Goal: Task Accomplishment & Management: Use online tool/utility

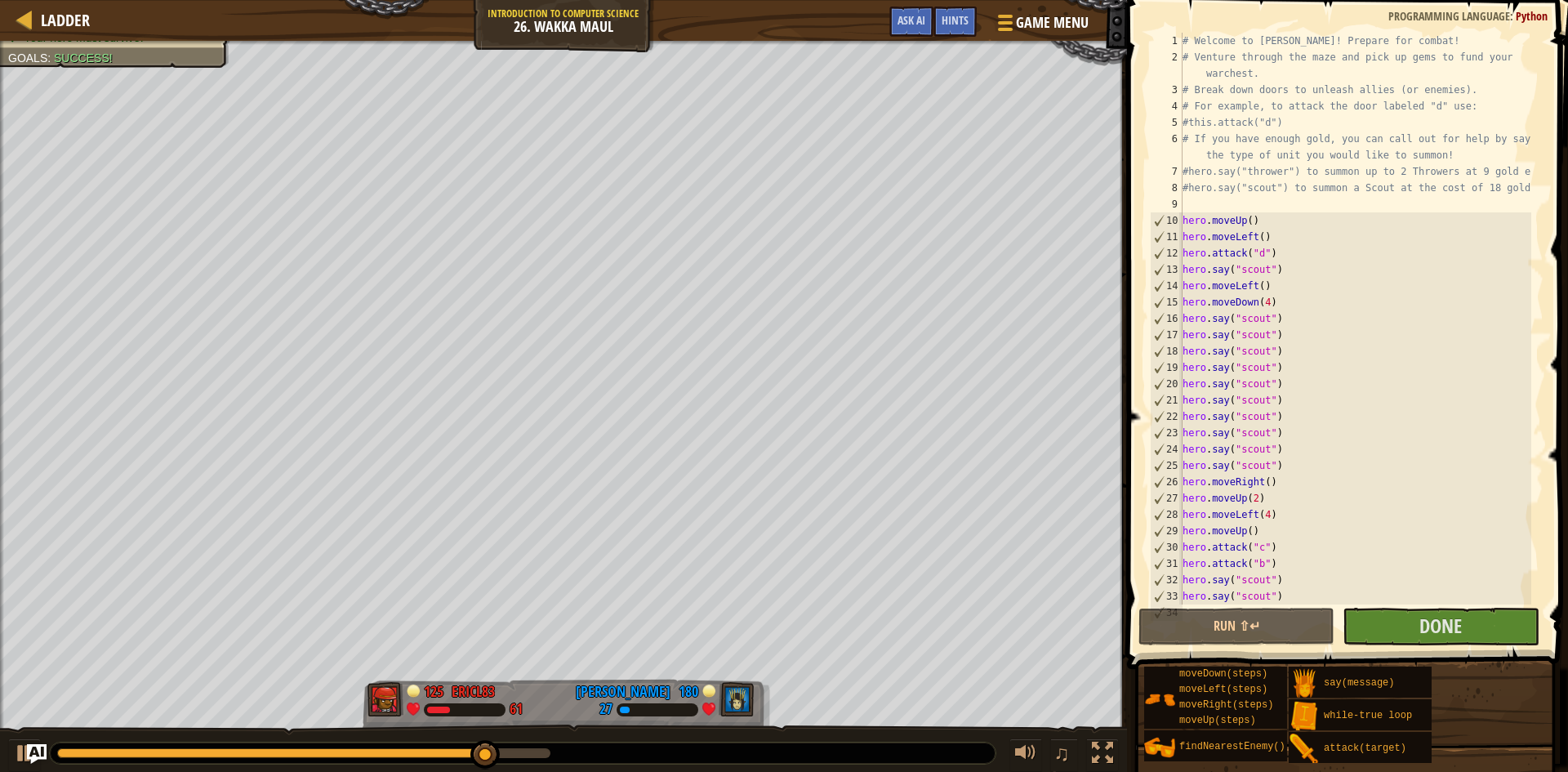
scroll to position [196, 0]
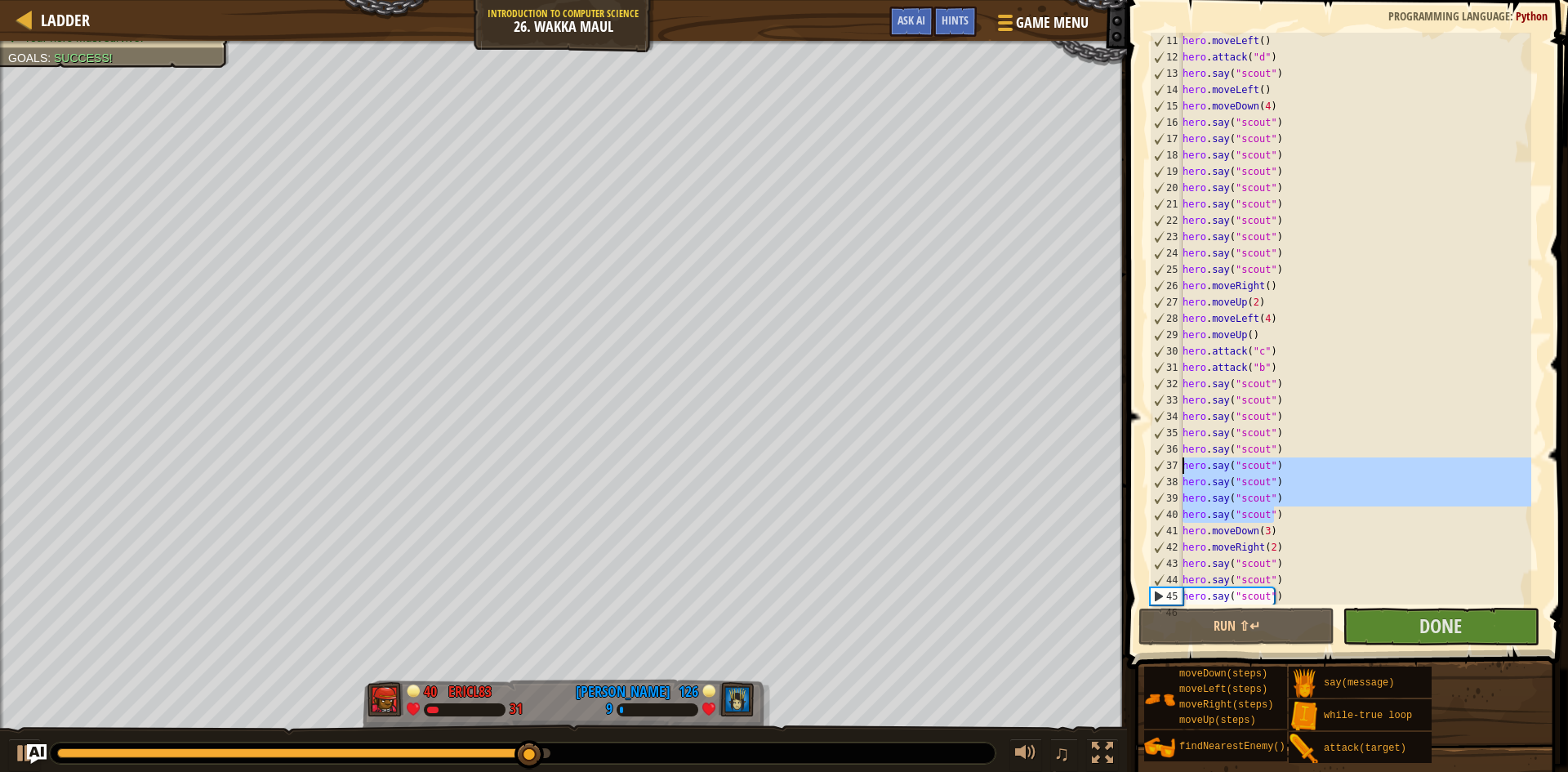
drag, startPoint x: 1278, startPoint y: 509, endPoint x: 1169, endPoint y: 469, distance: 116.1
click at [1169, 469] on div "11 12 13 14 15 16 17 18 19 20 21 22 23 24 25 26 27 28 29 30 31 32 33 34 35 36 3…" at bounding box center [1345, 318] width 397 height 571
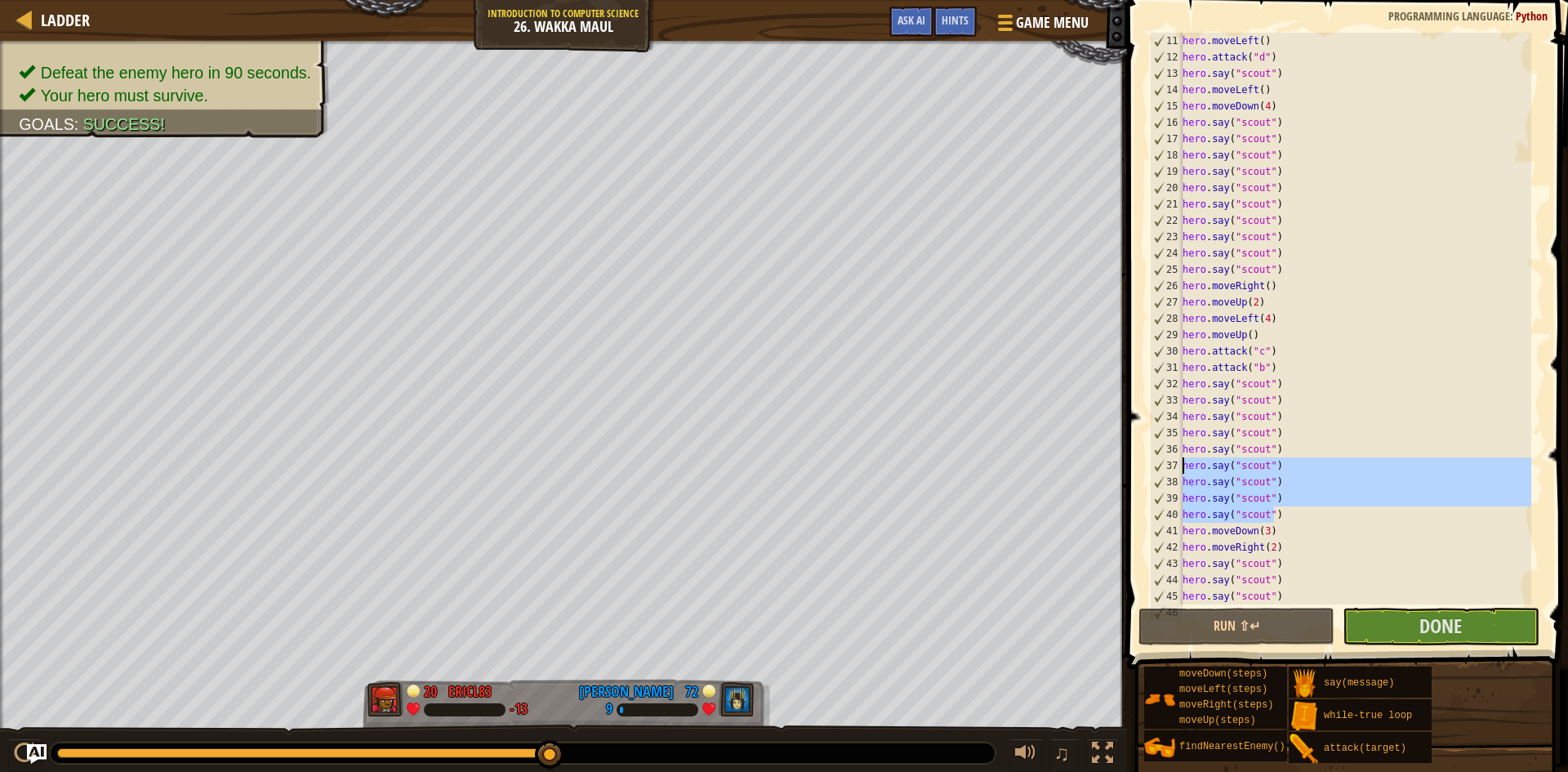
click at [1276, 512] on div "hero . moveLeft ( ) hero . attack ( "d" ) hero . say ( "scout" ) hero . moveLef…" at bounding box center [1355, 318] width 352 height 571
type textarea "hero.say("scout")"
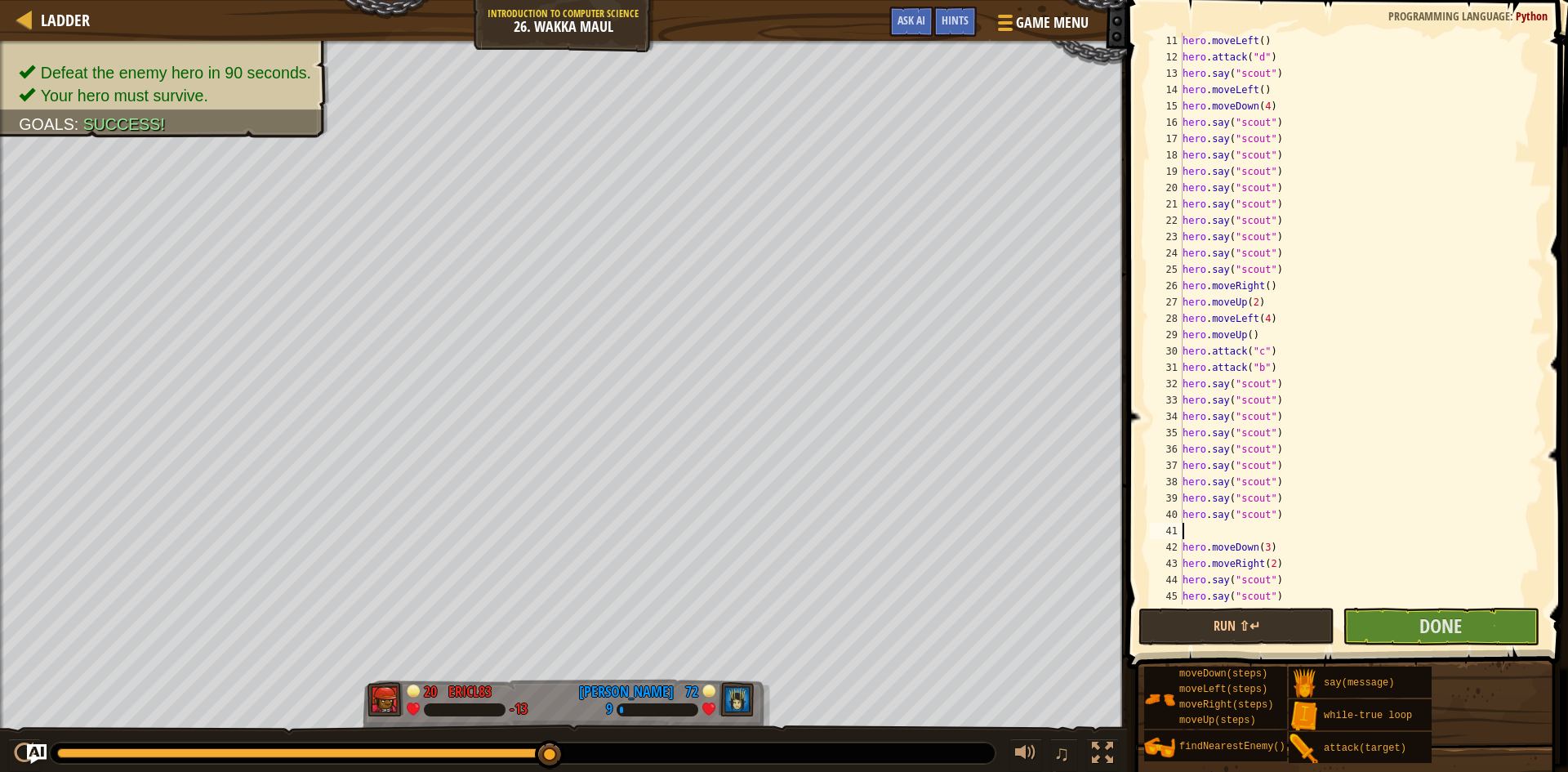
paste textarea "hero.say("scout")"
click at [1307, 622] on button "Run ⇧↵" at bounding box center [1235, 626] width 196 height 37
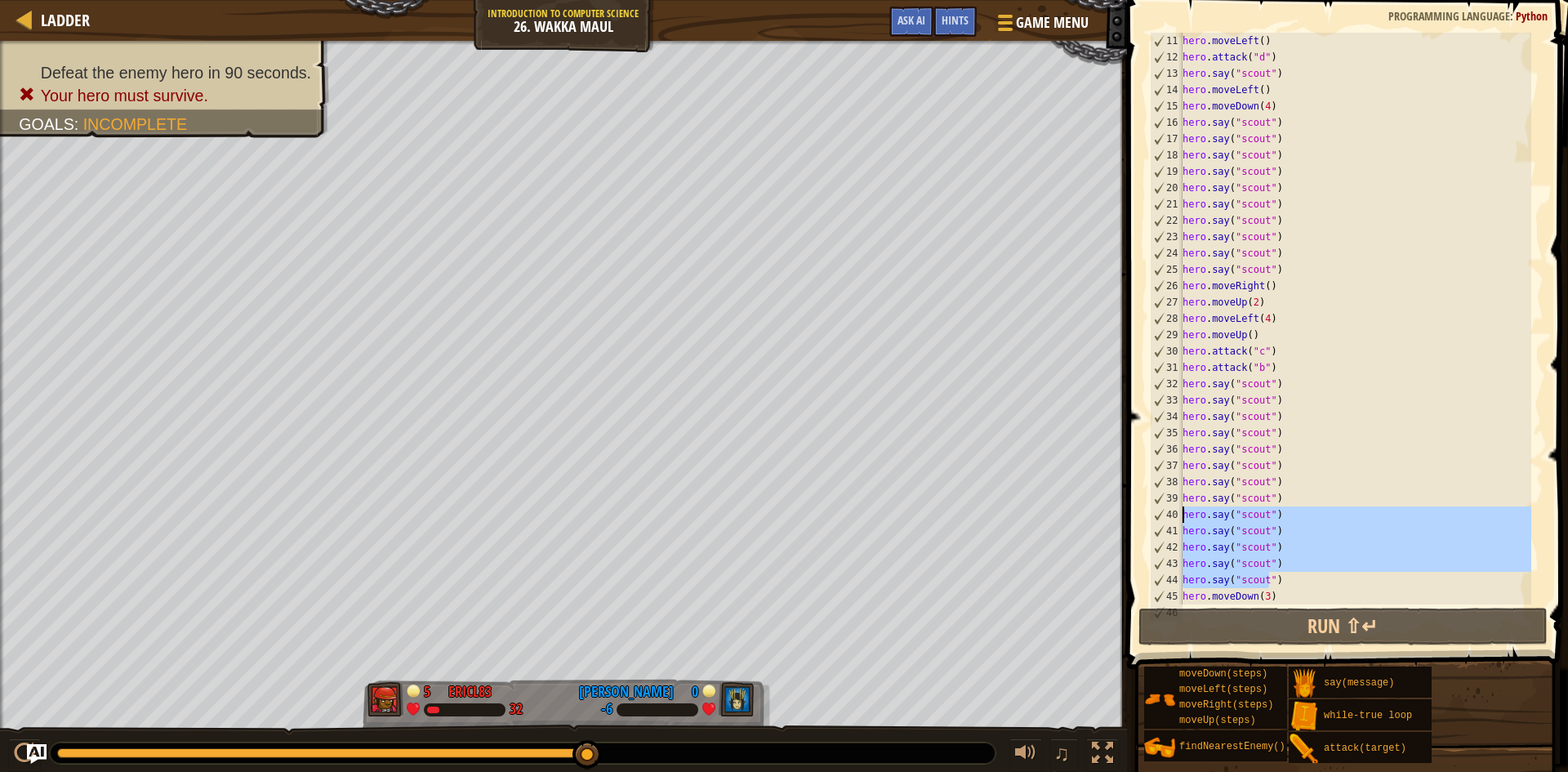
drag, startPoint x: 1271, startPoint y: 581, endPoint x: 1154, endPoint y: 519, distance: 132.4
click at [1154, 519] on div "hero.say("scout") 11 12 13 14 15 16 17 18 19 20 21 22 23 24 25 26 27 28 29 30 3…" at bounding box center [1345, 318] width 397 height 571
type textarea ")"
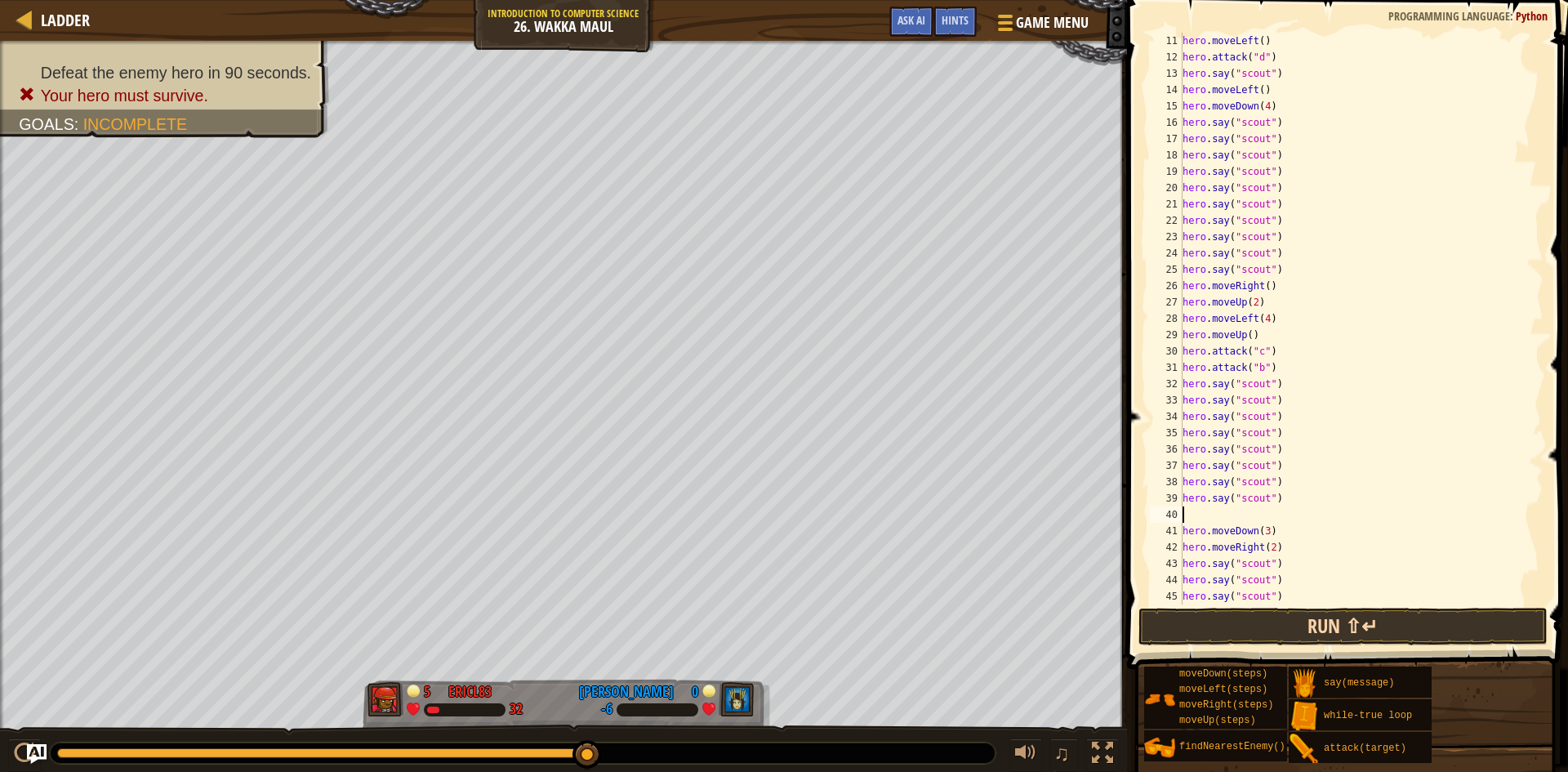
type textarea "hero.say("scout")"
click at [1304, 633] on button "Run ⇧↵" at bounding box center [1342, 626] width 409 height 37
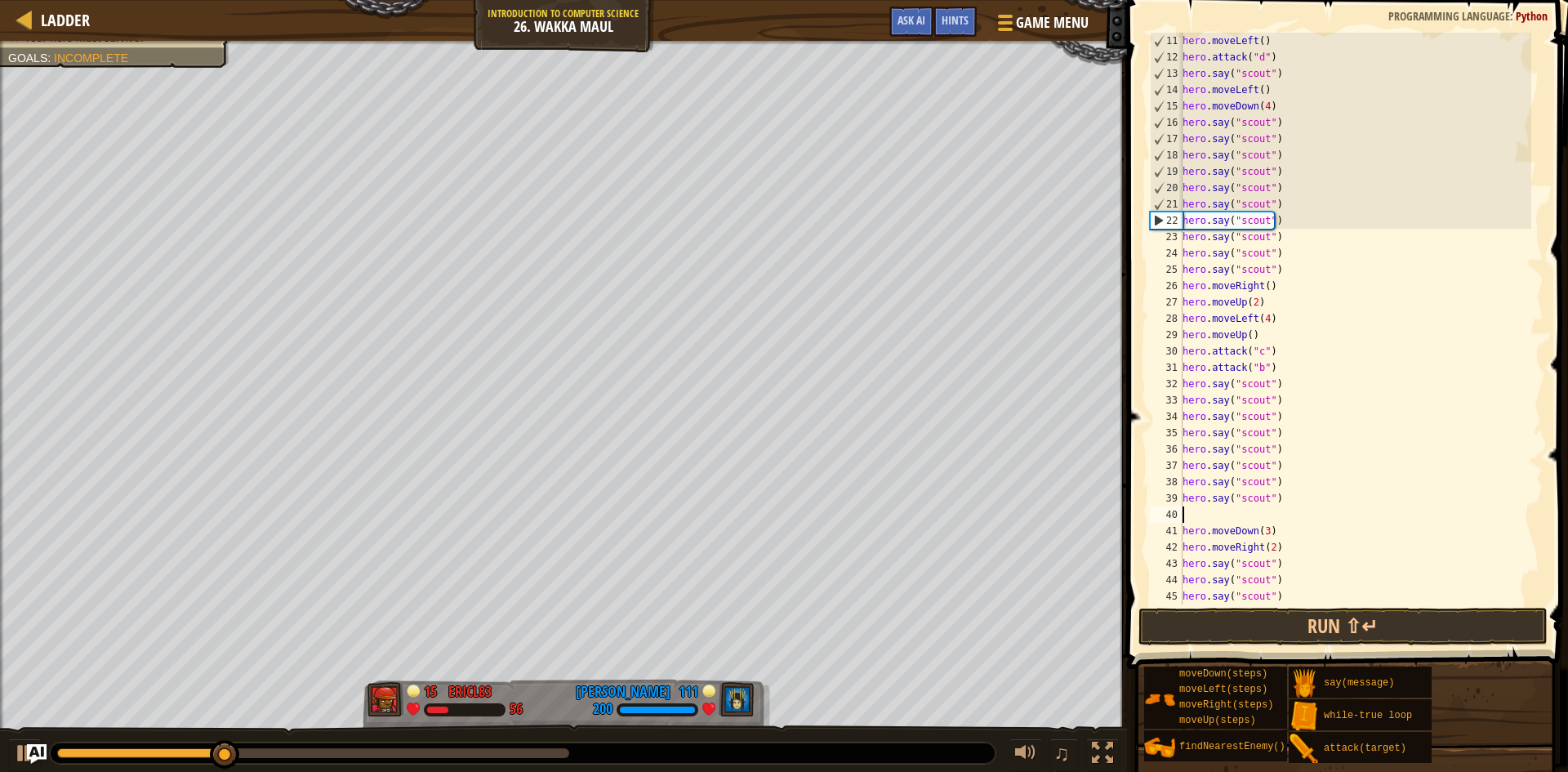
paste textarea "hero.say("scout")"
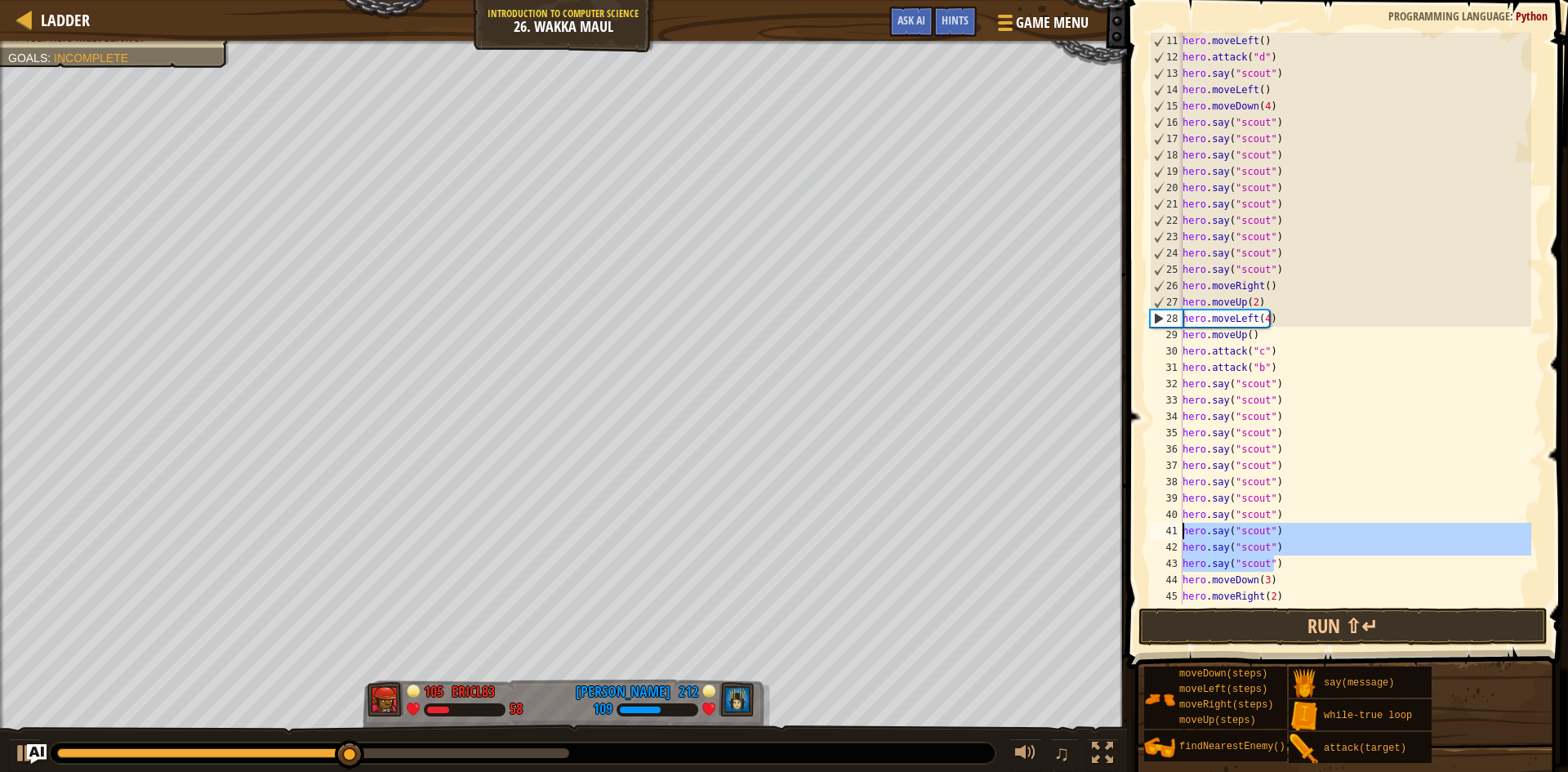
drag, startPoint x: 1274, startPoint y: 567, endPoint x: 1170, endPoint y: 529, distance: 110.7
click at [1170, 529] on div "hero.say("scout") 11 12 13 14 15 16 17 18 19 20 21 22 23 24 25 26 27 28 29 30 3…" at bounding box center [1345, 318] width 397 height 571
type textarea "hero.say("scout") hero.say("scout")"
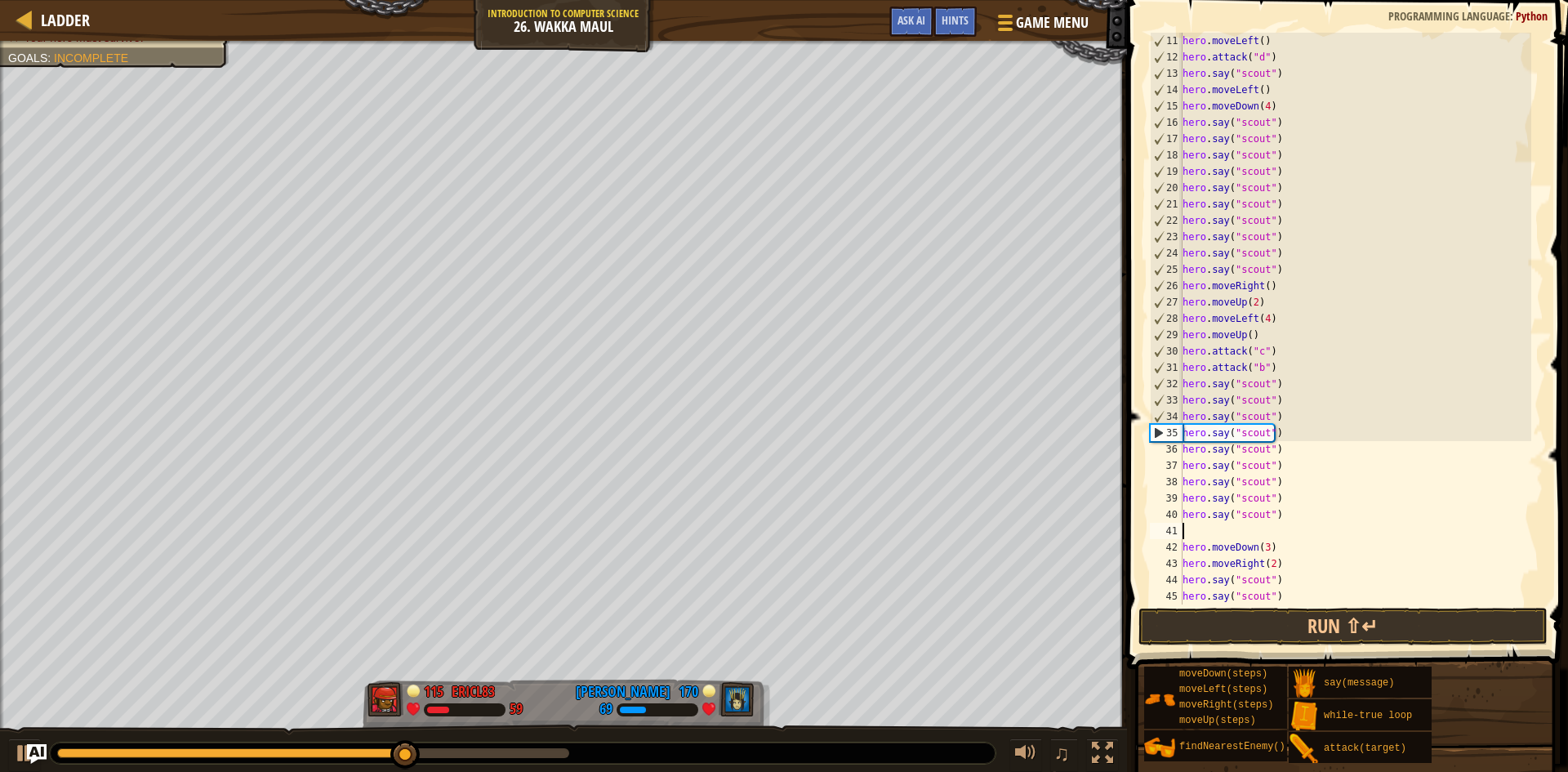
type textarea "hero.say("scout")"
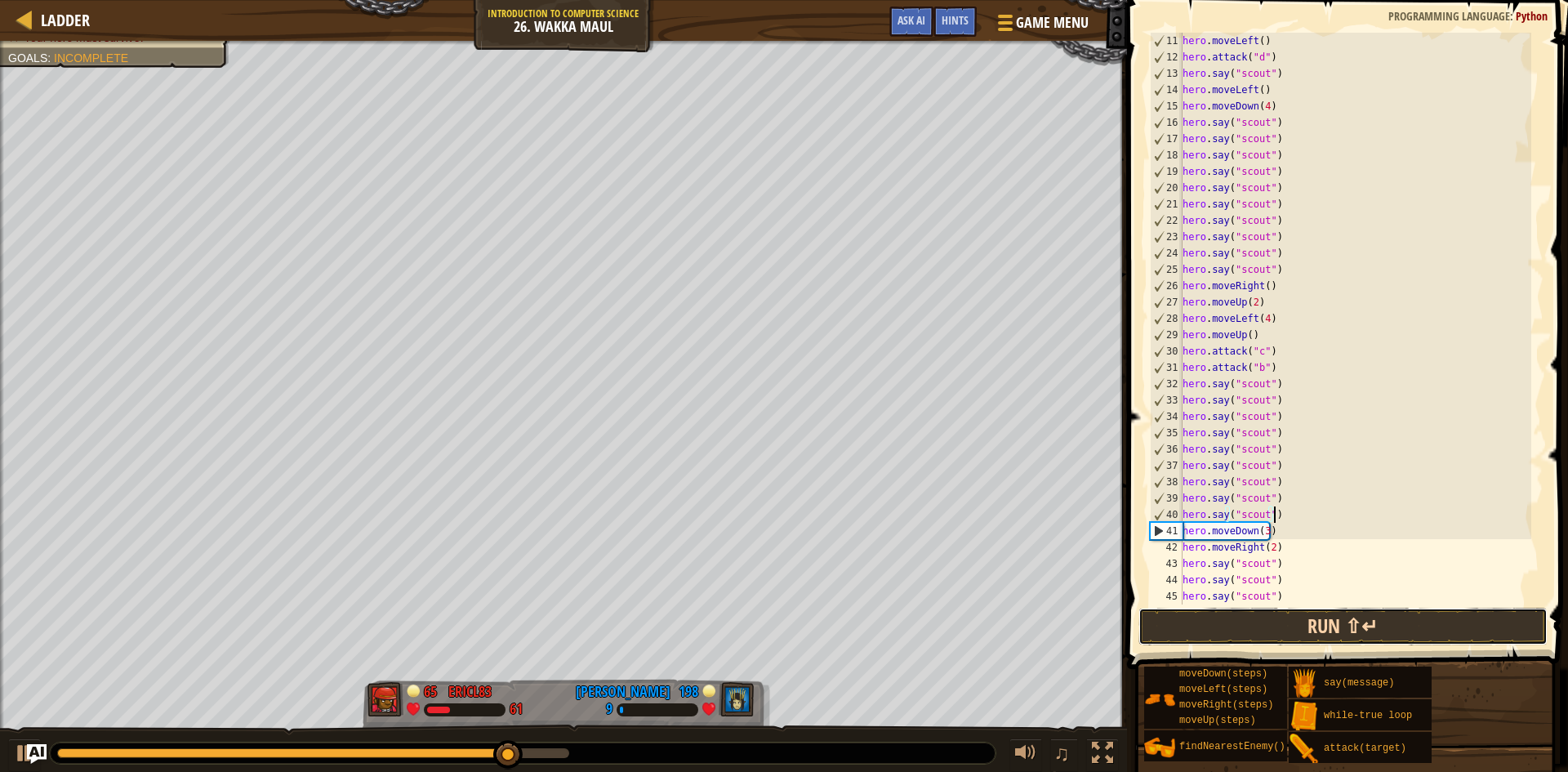
click at [1368, 644] on button "Run ⇧↵" at bounding box center [1342, 626] width 409 height 37
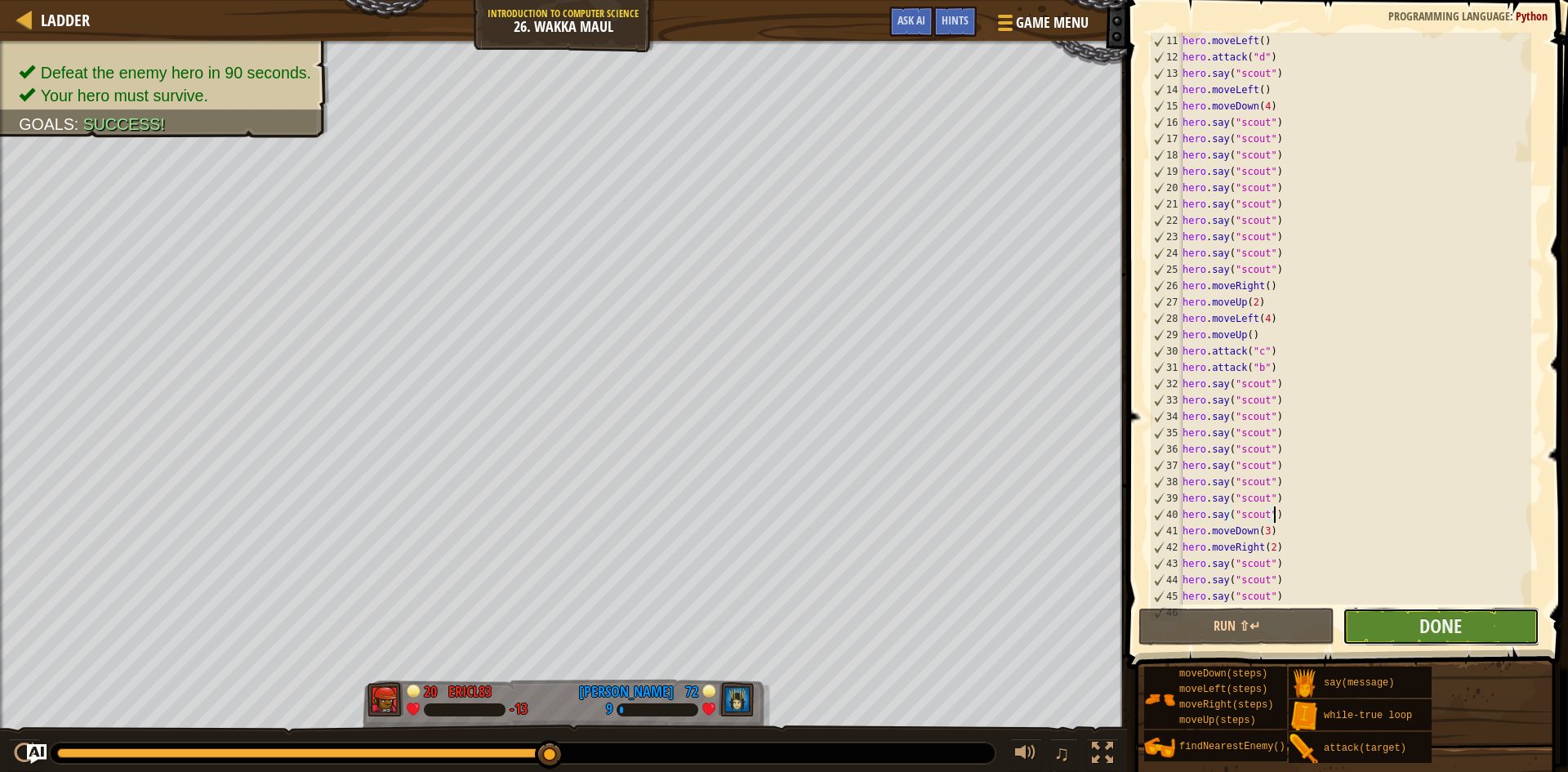
click at [1451, 612] on button "Done" at bounding box center [1440, 626] width 196 height 37
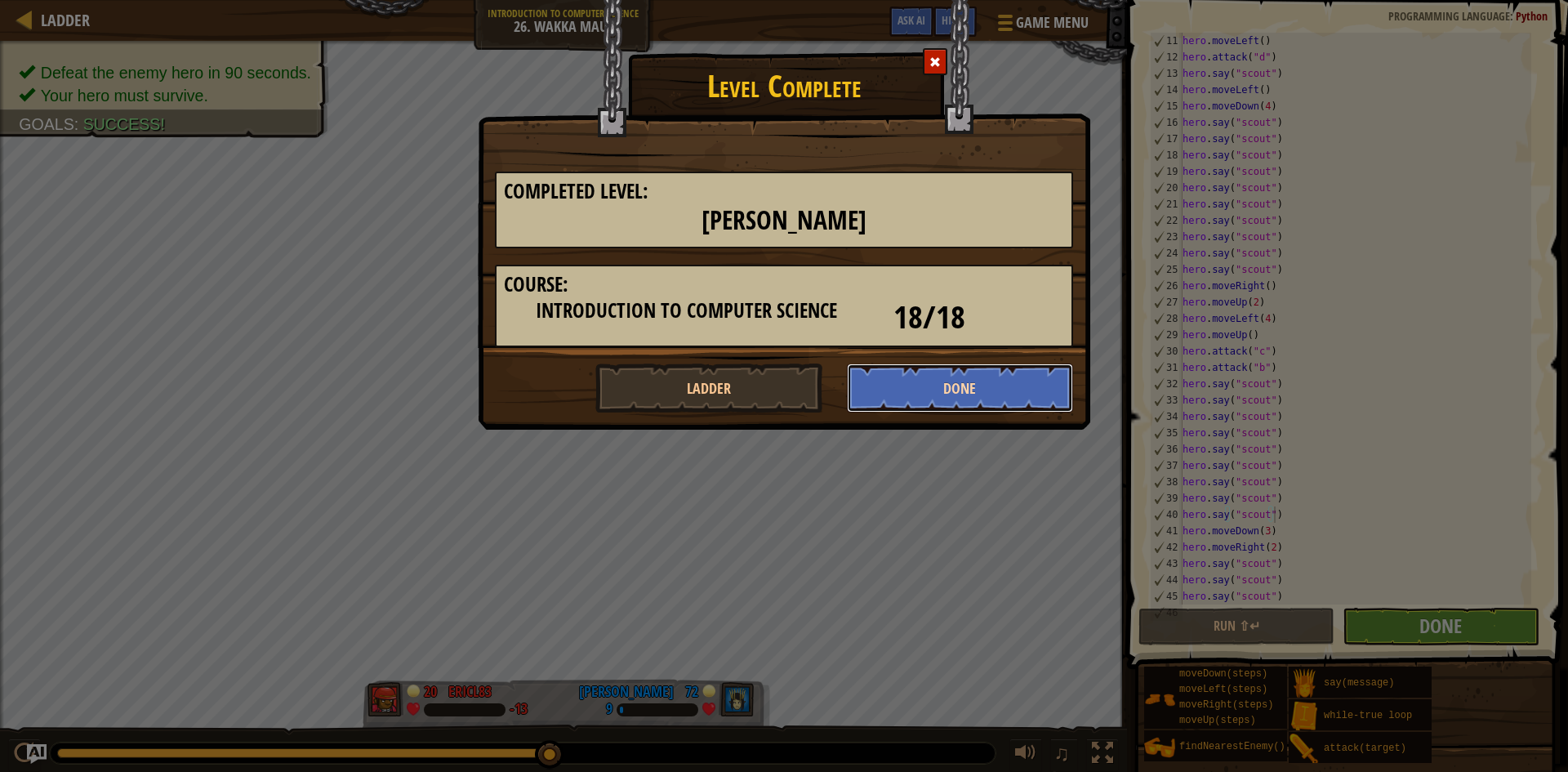
click at [983, 394] on button "Done" at bounding box center [959, 388] width 227 height 49
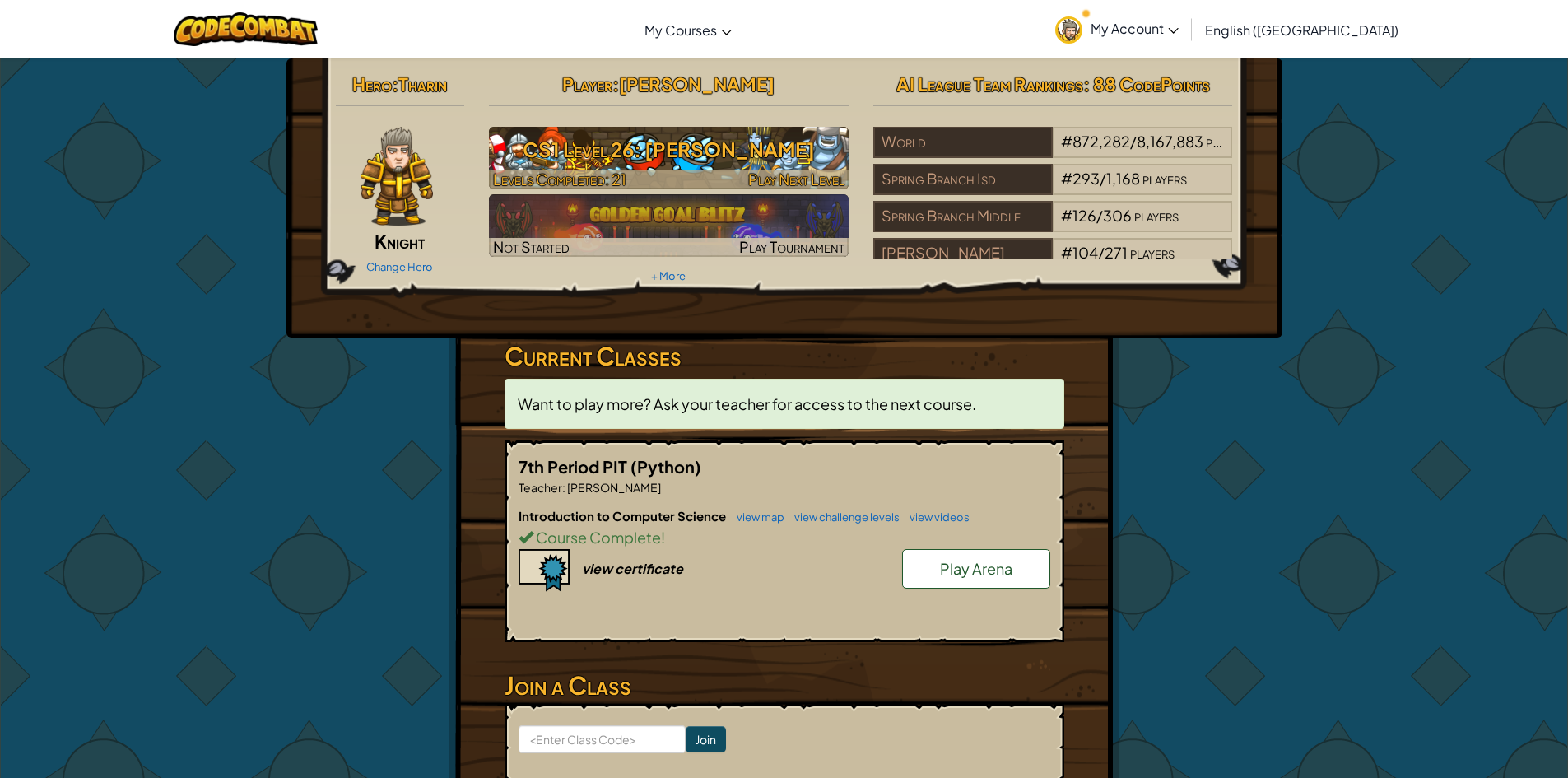
click at [755, 171] on span "Play Next Level" at bounding box center [796, 179] width 96 height 19
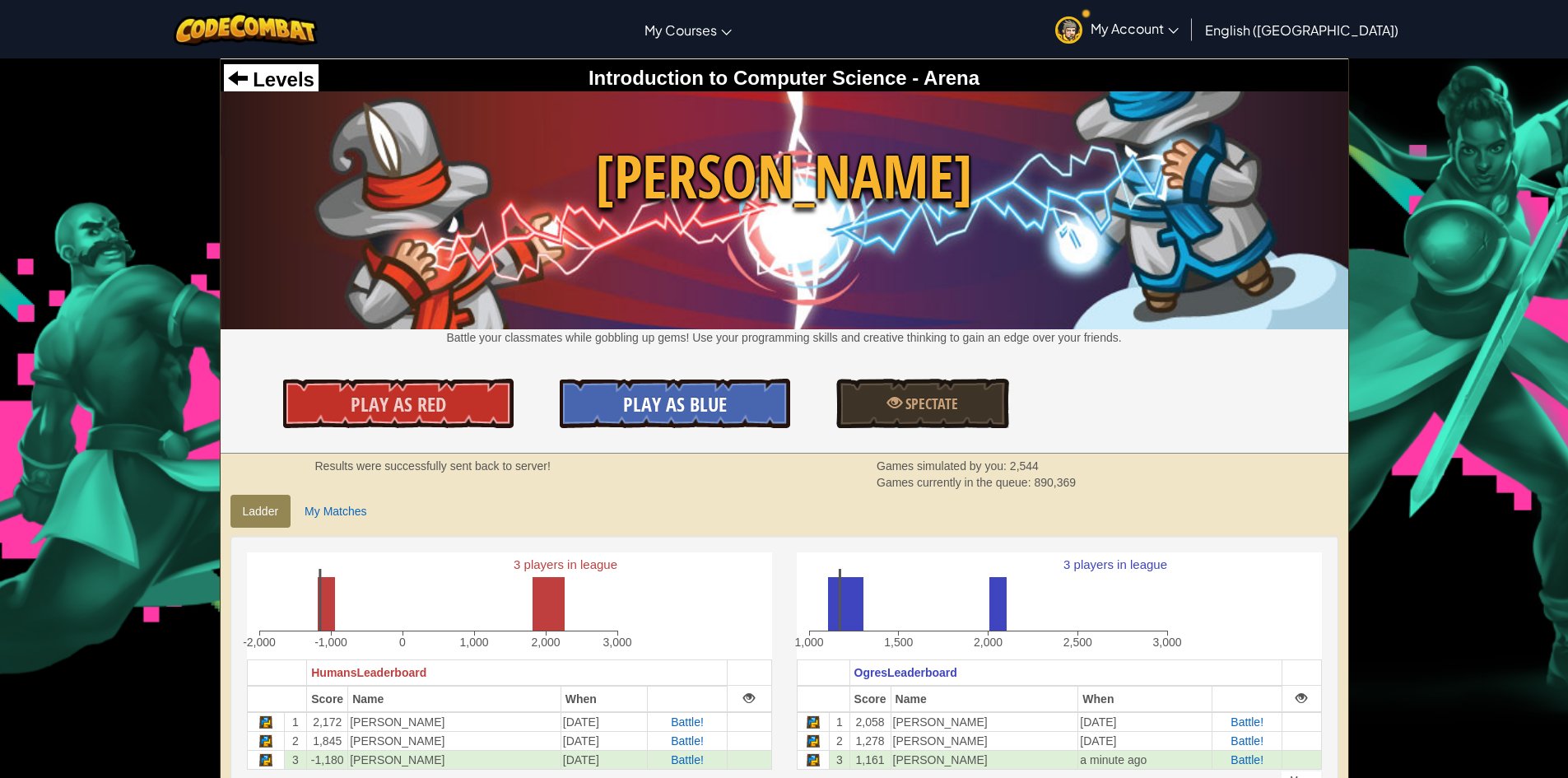
click at [727, 395] on link "Play As Blue" at bounding box center [674, 403] width 231 height 50
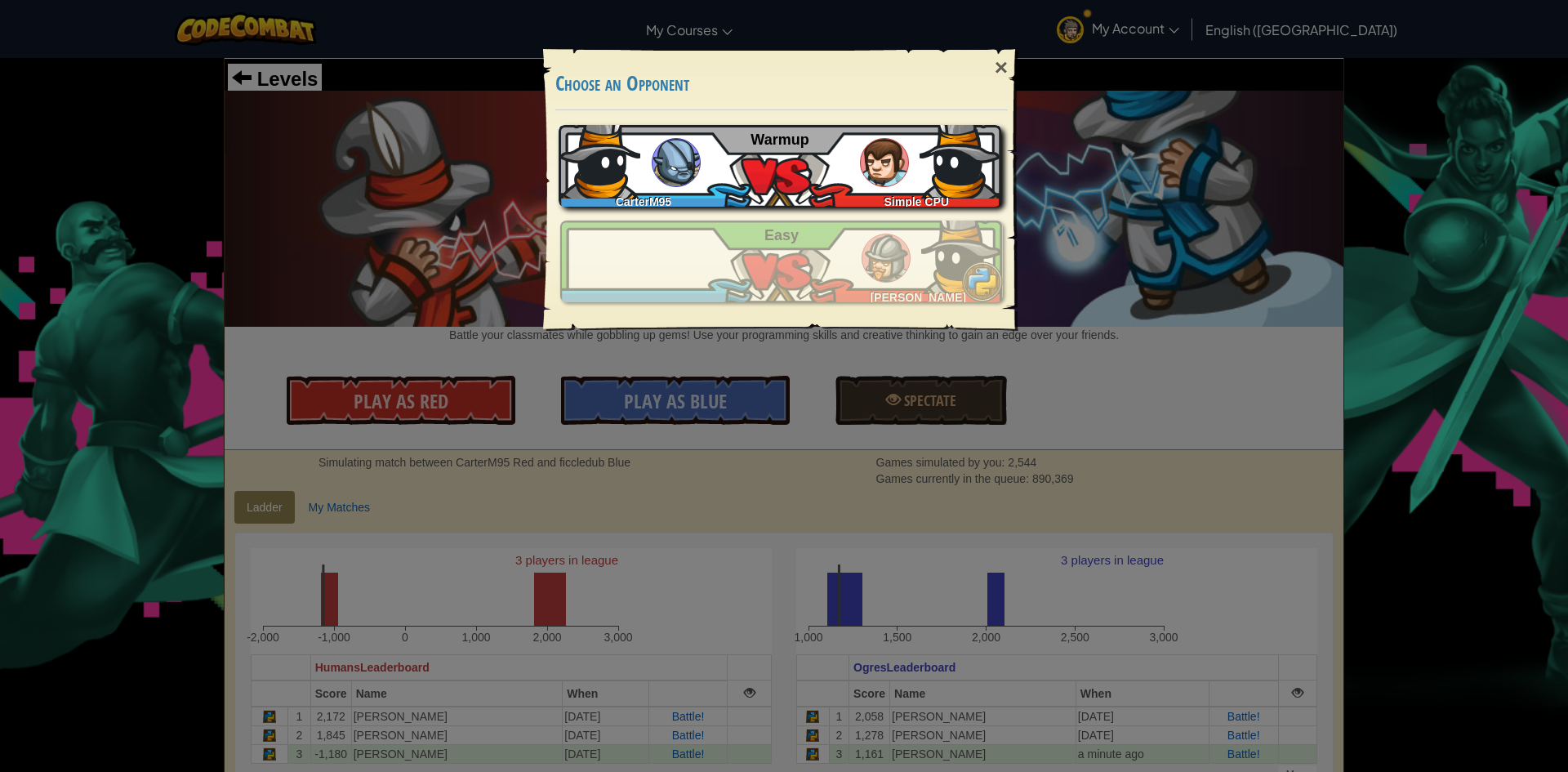
click at [897, 181] on img at bounding box center [885, 162] width 49 height 49
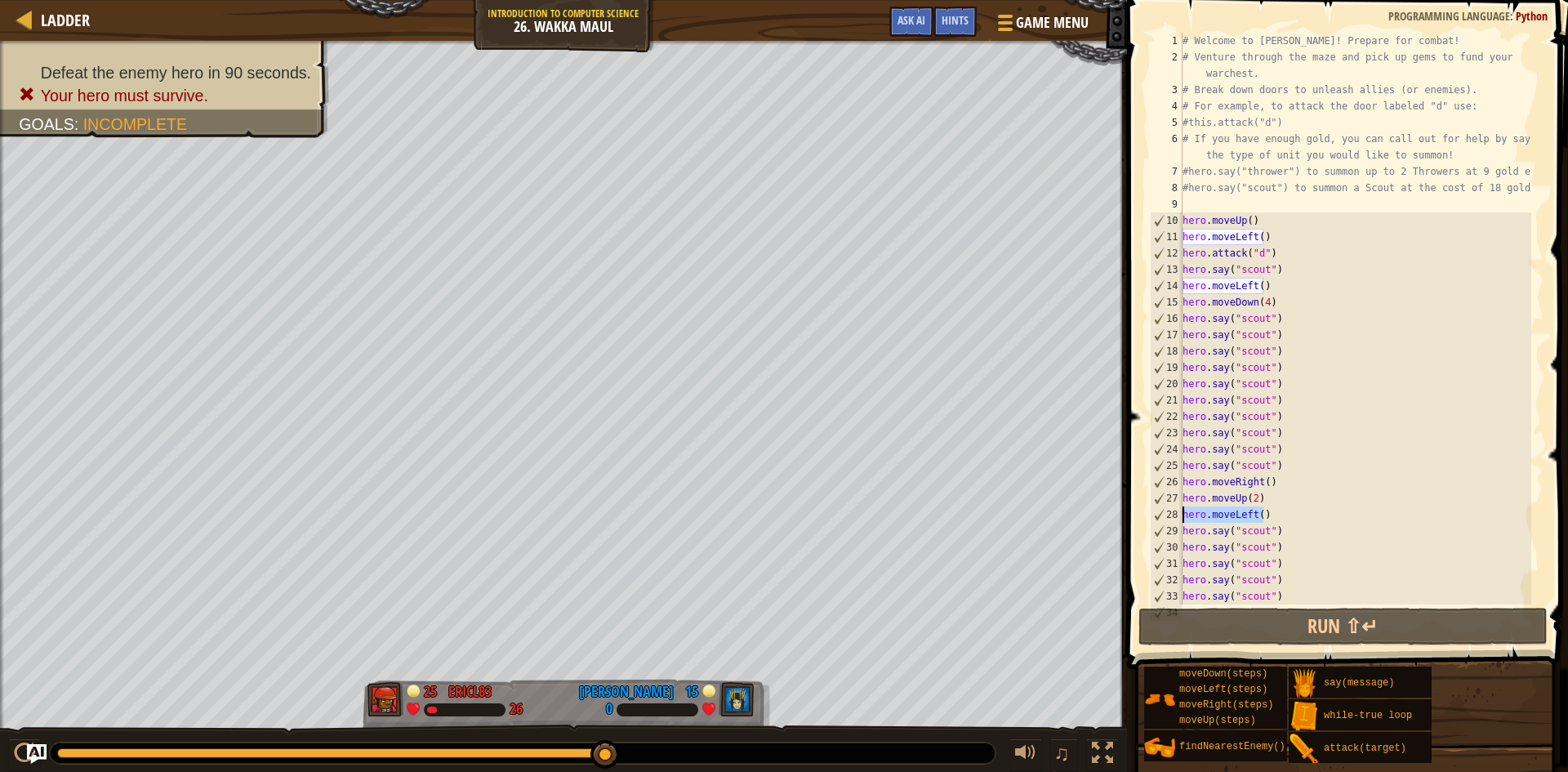
drag, startPoint x: 1266, startPoint y: 513, endPoint x: 1183, endPoint y: 518, distance: 83.2
click at [1183, 518] on div "# Welcome to Wakka Maul! Prepare for combat! # Venture through the maze and pic…" at bounding box center [1355, 335] width 352 height 604
type textarea "hero.moveLeft()"
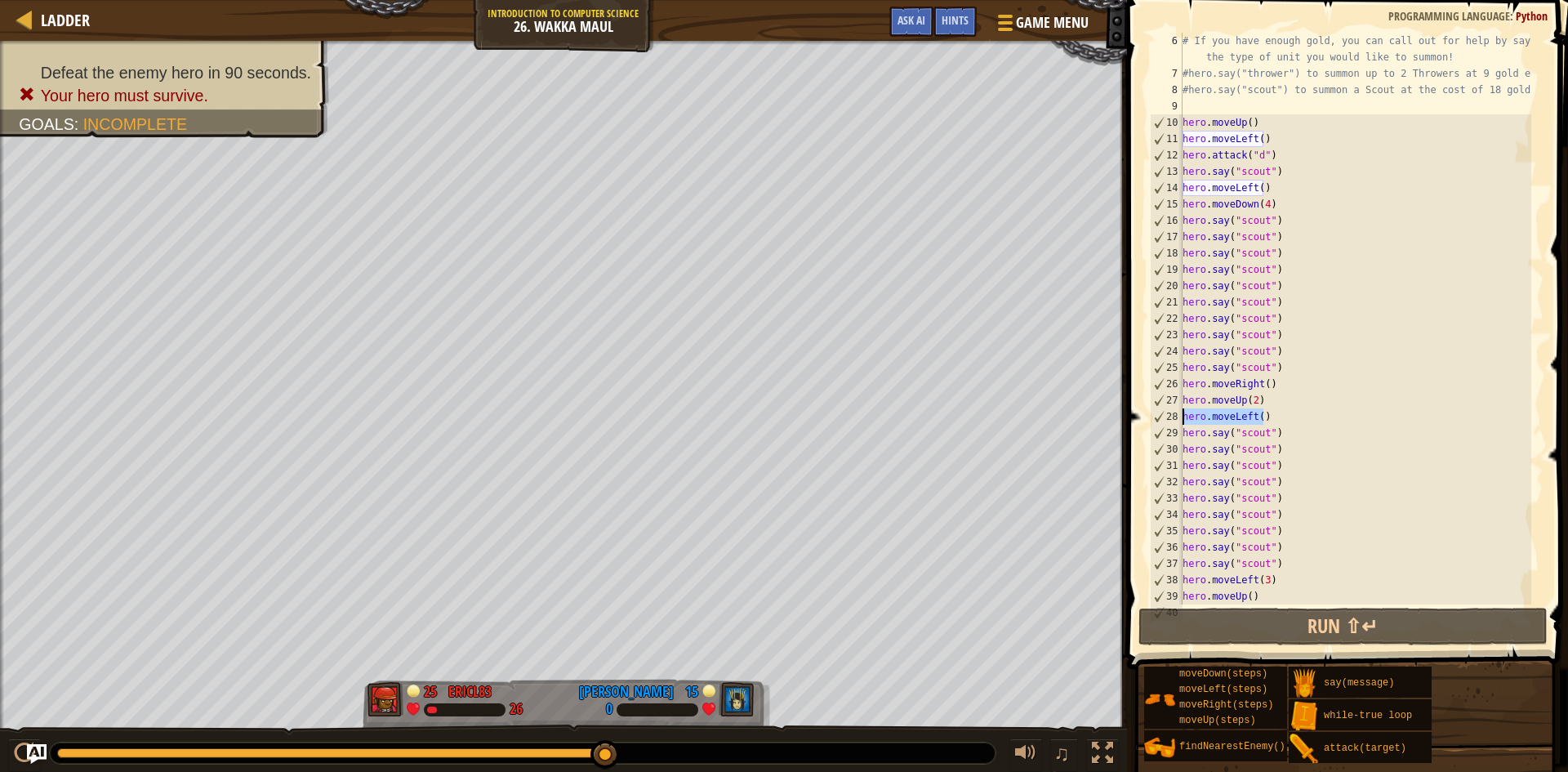
scroll to position [490, 0]
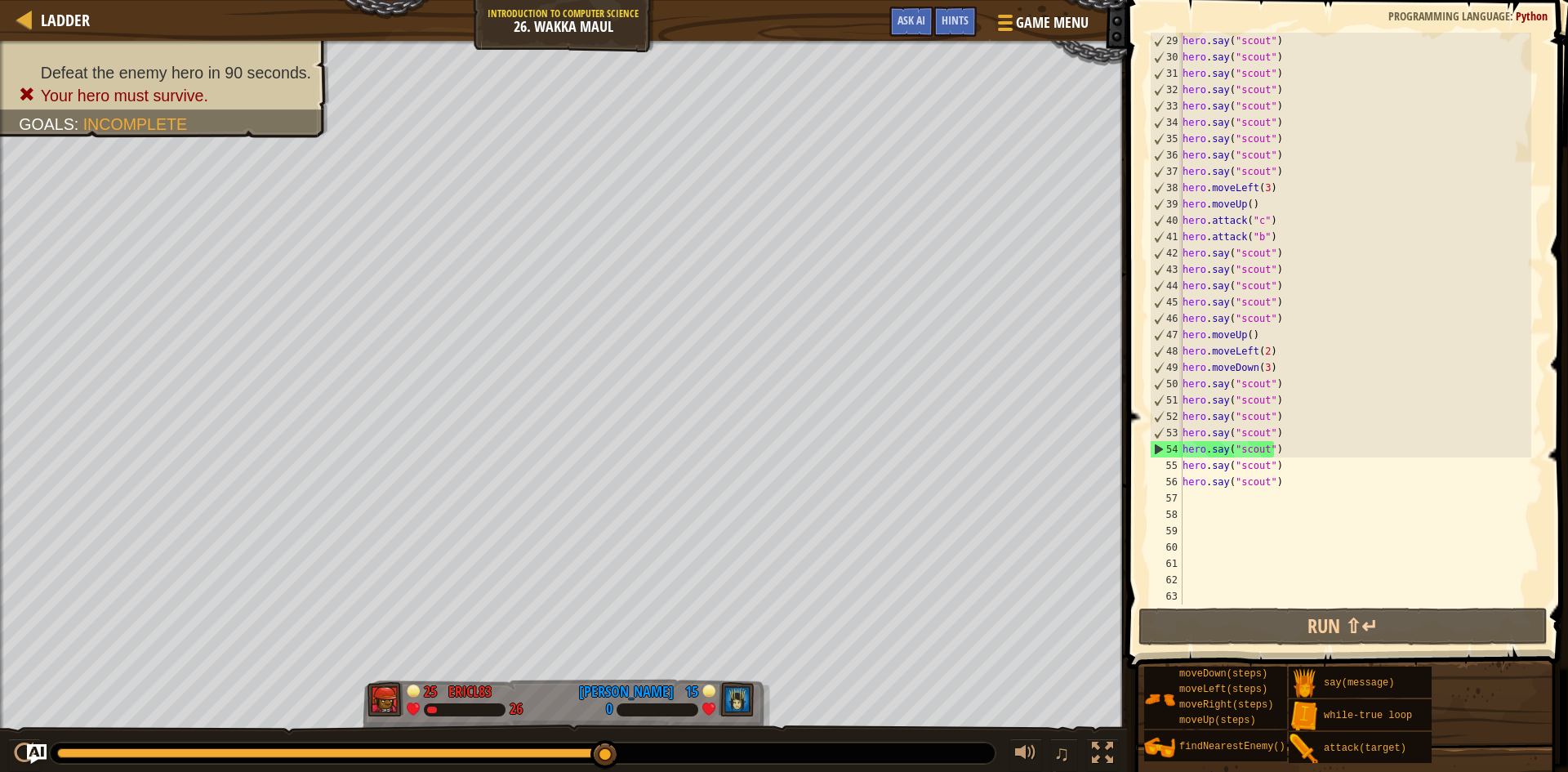
click at [1311, 533] on div "hero . say ( "scout" ) hero . say ( "scout" ) hero . say ( "scout" ) hero . say…" at bounding box center [1355, 335] width 352 height 604
drag, startPoint x: 1276, startPoint y: 473, endPoint x: 1180, endPoint y: 452, distance: 98.3
click at [1180, 452] on div "29 30 31 32 33 34 35 36 37 38 39 40 41 42 43 44 45 46 47 48 49 50 51 52 53 54 5…" at bounding box center [1345, 318] width 397 height 571
type textarea "hero.say("scout") hero.say("scout")"
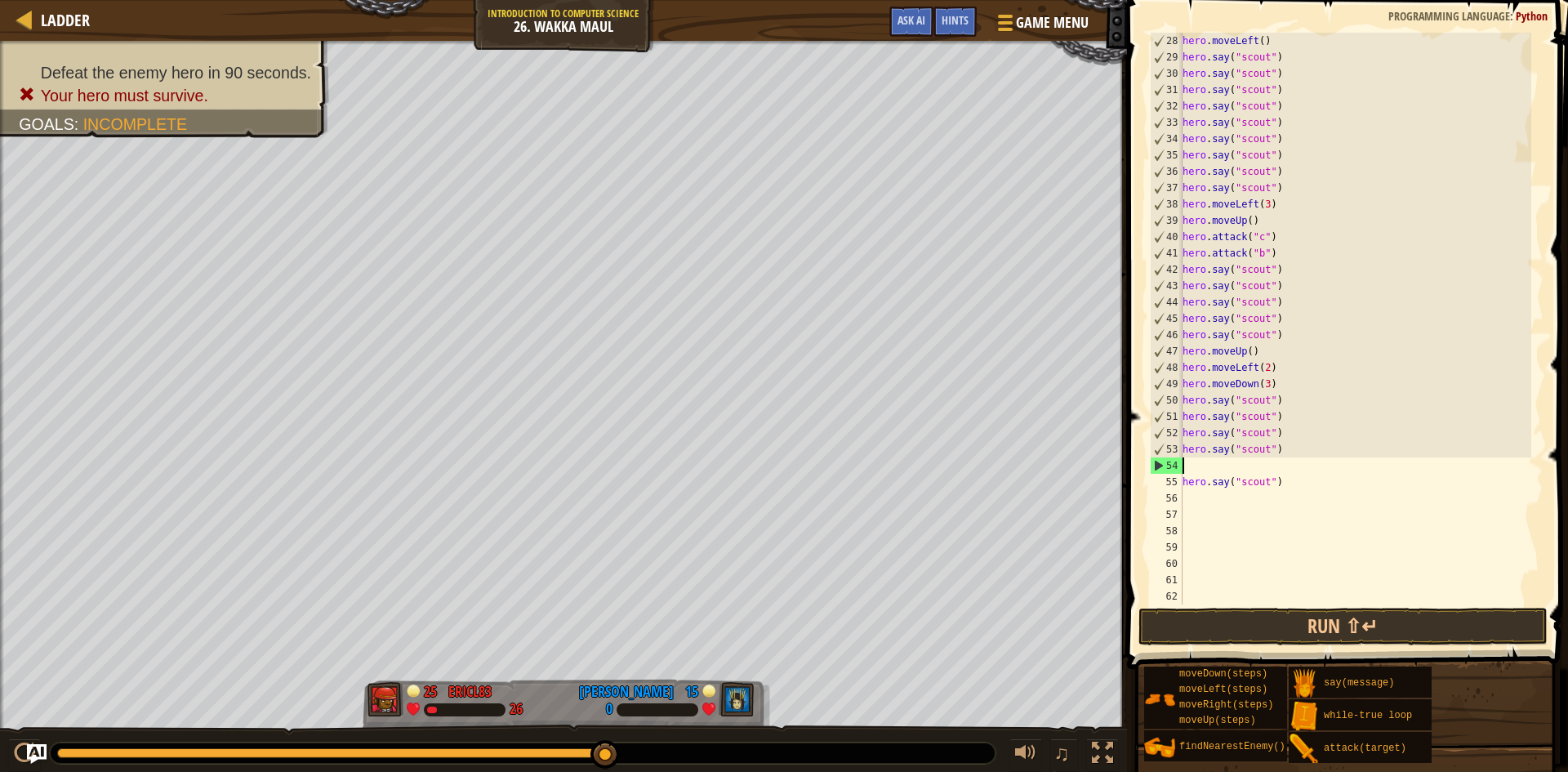
scroll to position [474, 0]
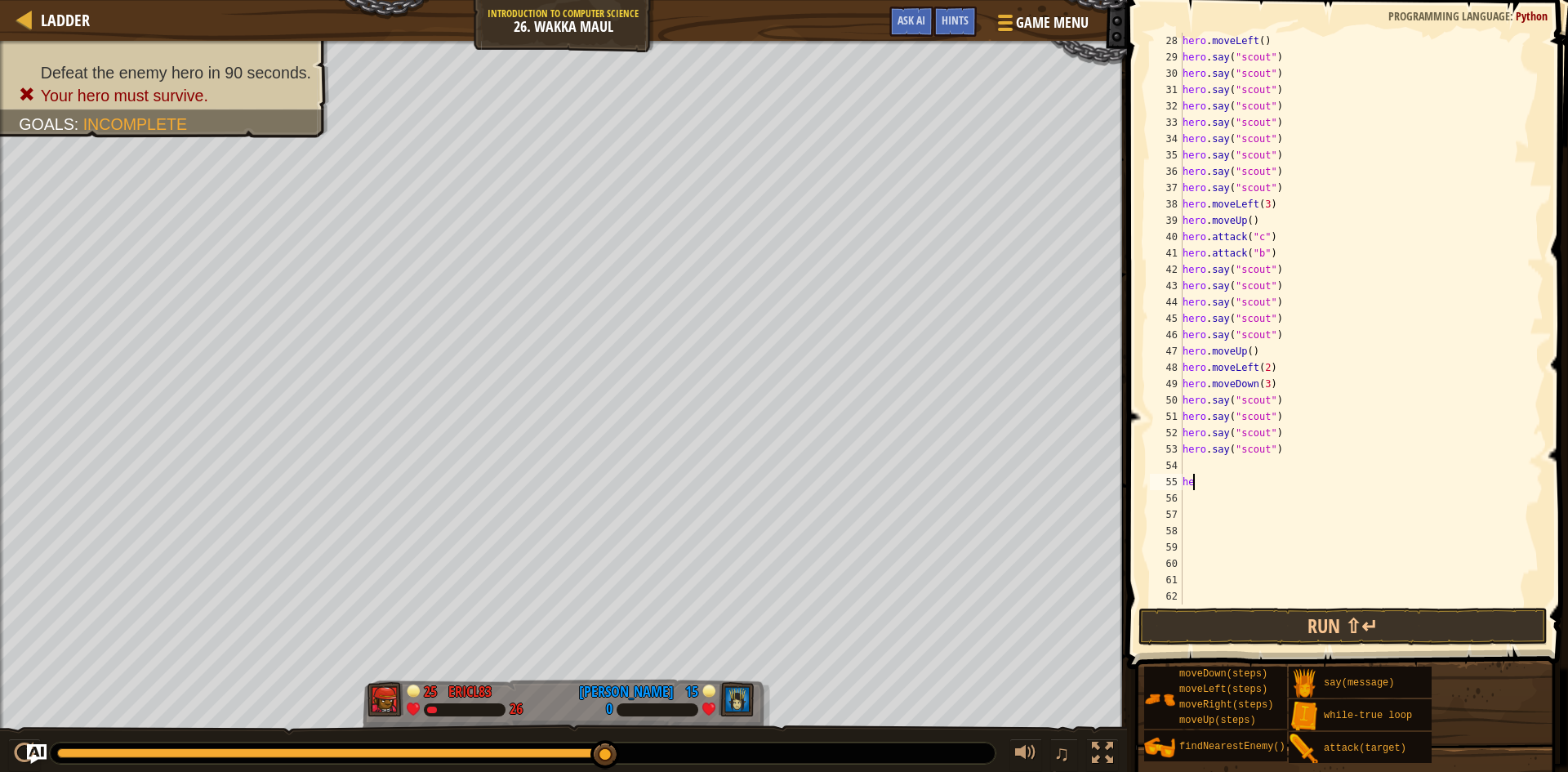
type textarea "h"
type textarea "hero.say("scout")"
click at [1313, 637] on button "Run ⇧↵" at bounding box center [1342, 626] width 409 height 37
